Goal: Task Accomplishment & Management: Manage account settings

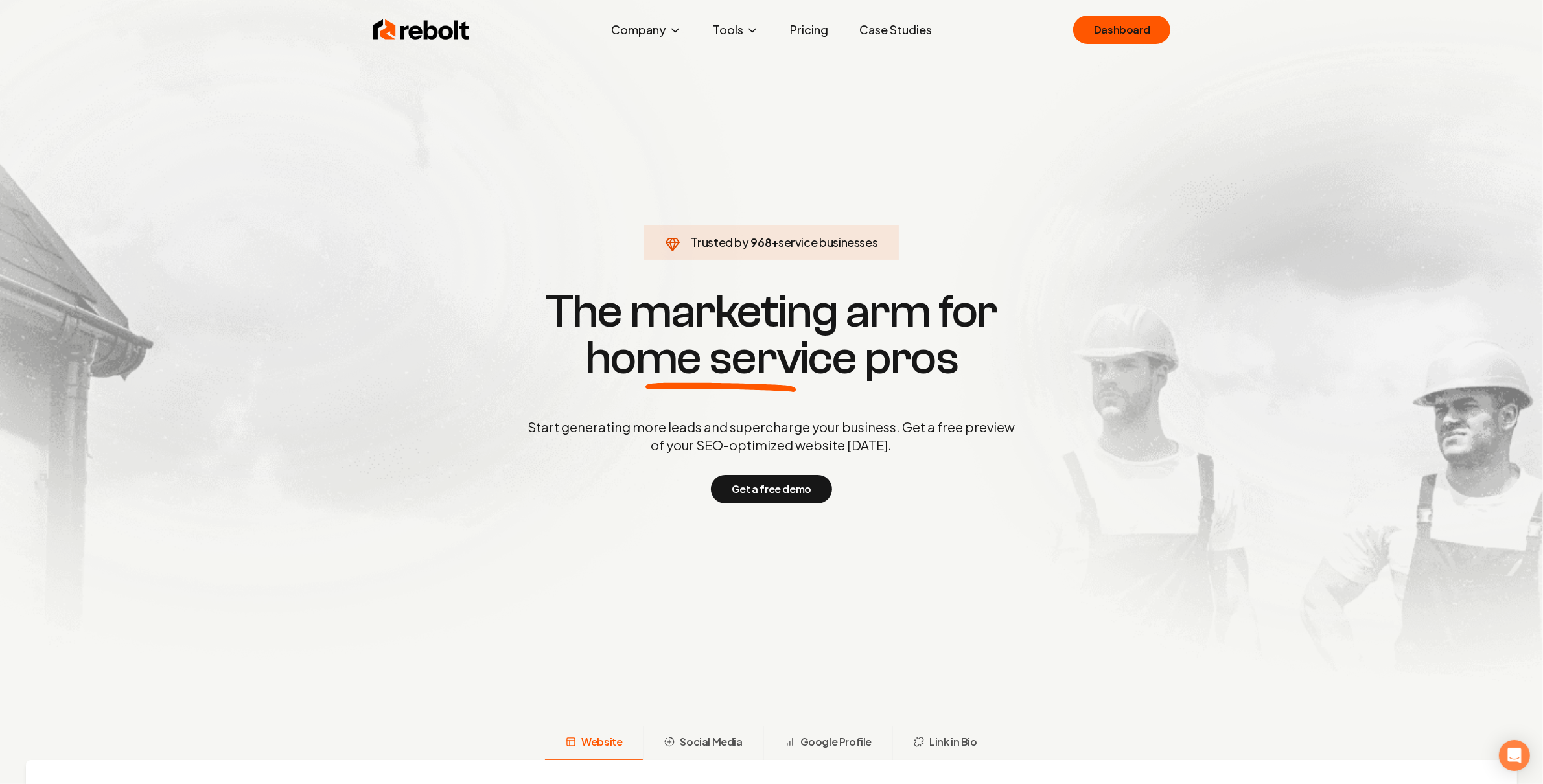
click link "Dashboard" at bounding box center [1122, 30] width 97 height 29
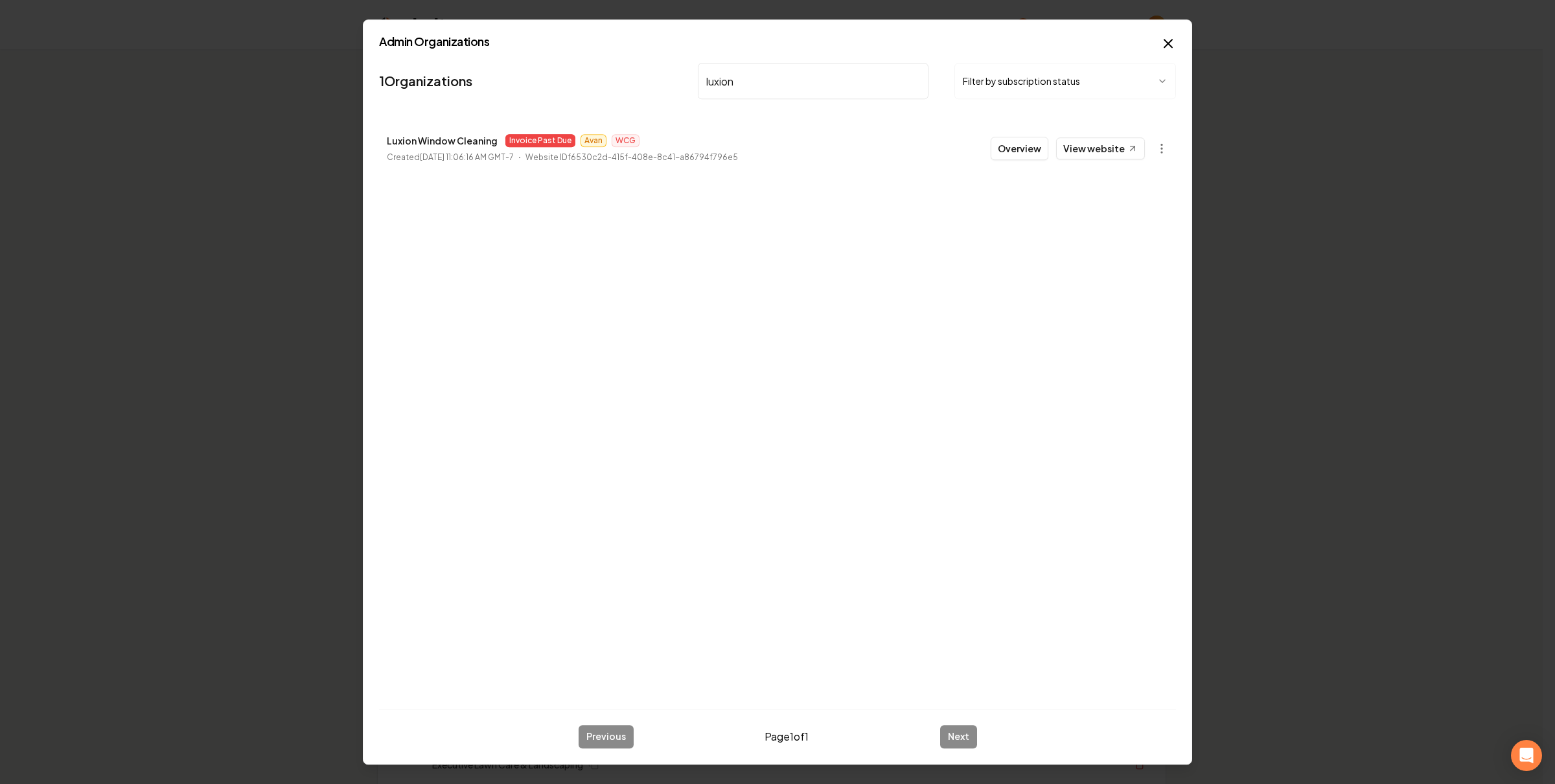
type input "luxion"
click at [1154, 149] on button "button" at bounding box center [1162, 149] width 26 height 26
click at [1151, 263] on link "View in Stripe" at bounding box center [1130, 262] width 83 height 21
click at [591, 224] on div "1 Organizations luxion Filter by subscription status Luxion Window Cleaning Inv…" at bounding box center [777, 377] width 797 height 641
